Goal: Communication & Community: Ask a question

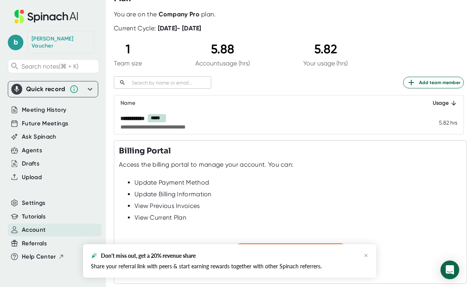
scroll to position [75, 0]
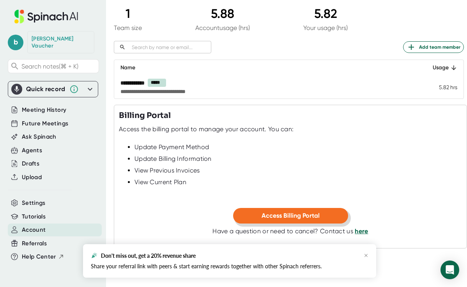
click at [295, 219] on span "Access Billing Portal" at bounding box center [290, 215] width 58 height 7
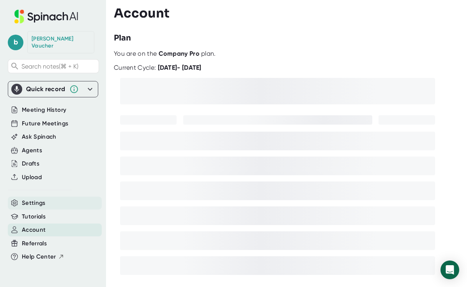
click at [46, 198] on div "Settings" at bounding box center [55, 203] width 94 height 13
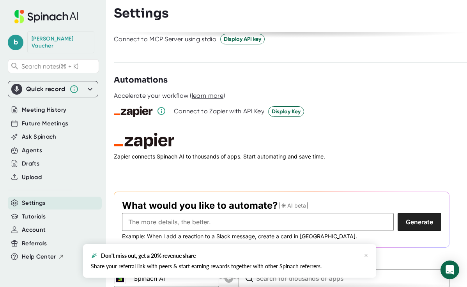
scroll to position [1082, 0]
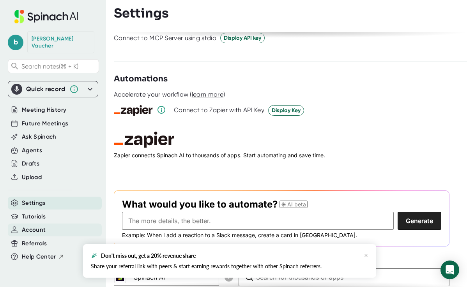
click at [41, 226] on span "Account" at bounding box center [34, 230] width 24 height 9
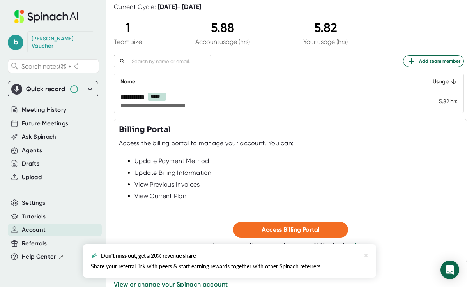
scroll to position [75, 0]
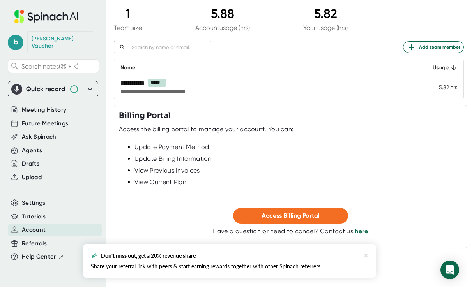
click at [362, 231] on link "here" at bounding box center [361, 231] width 13 height 7
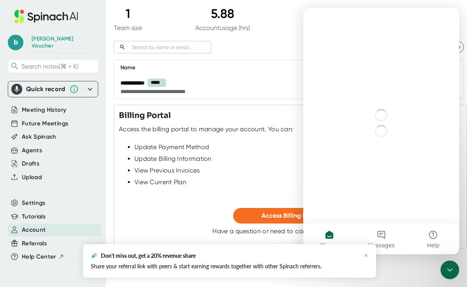
scroll to position [0, 0]
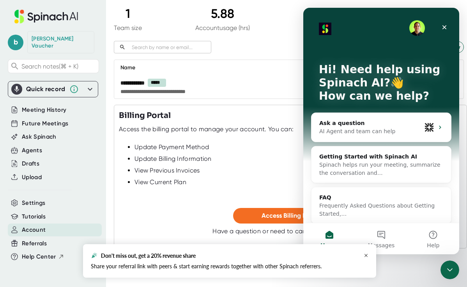
click at [368, 253] on icon "button" at bounding box center [366, 255] width 5 height 5
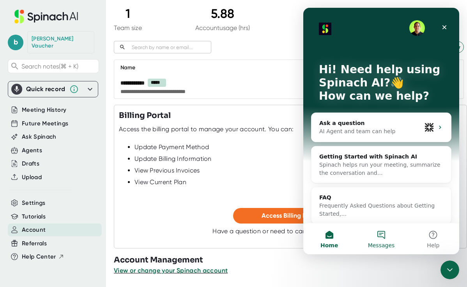
click at [381, 234] on button "Messages" at bounding box center [381, 238] width 52 height 31
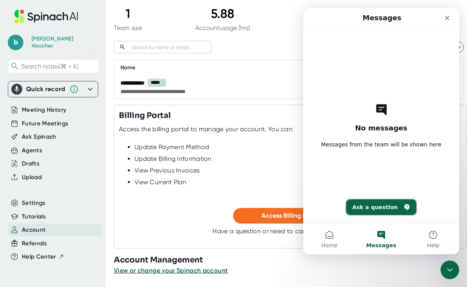
click at [381, 208] on button "Ask a question" at bounding box center [381, 207] width 71 height 16
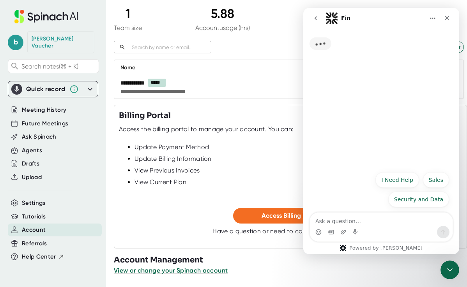
click at [373, 219] on textarea "Ask a question…" at bounding box center [381, 219] width 143 height 13
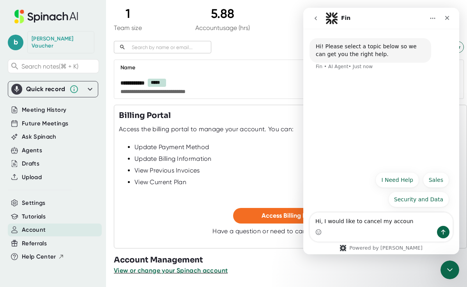
type textarea "Hi, I would like to cancel my account"
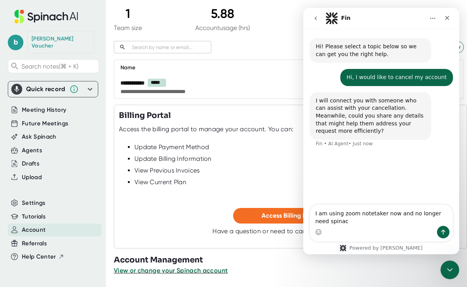
type textarea "I am using zoom notetaker now and no longer need spinach"
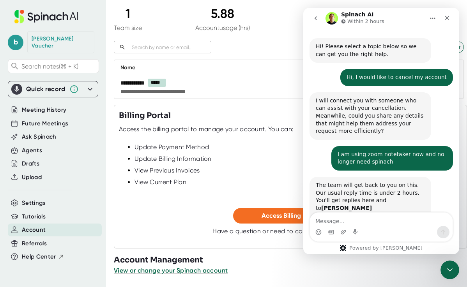
scroll to position [20, 0]
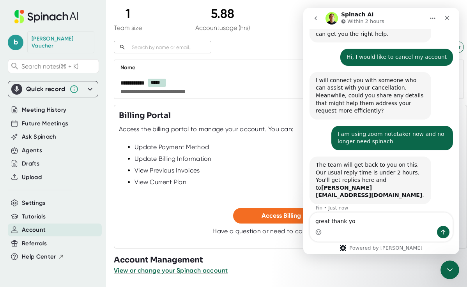
type textarea "great thank you"
